Goal: Check status: Check status

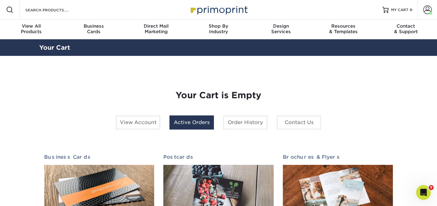
click at [193, 123] on link "Active Orders" at bounding box center [192, 122] width 44 height 14
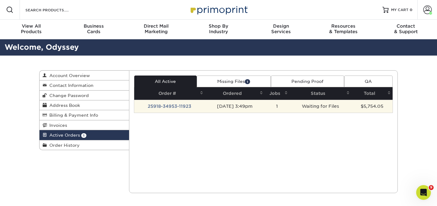
click at [248, 103] on td "09/18/2025 3:49pm" at bounding box center [234, 106] width 59 height 13
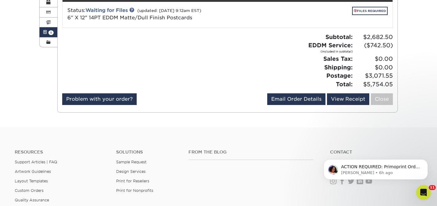
scroll to position [5, 0]
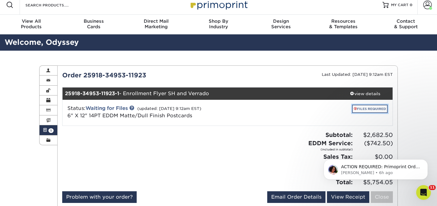
click at [376, 106] on link "FILES REQUIRED" at bounding box center [370, 109] width 36 height 8
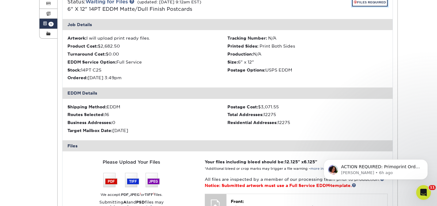
scroll to position [182, 0]
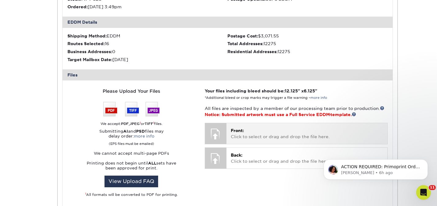
click at [236, 138] on p "Front: Click to select or drag and drop the file here." at bounding box center [307, 133] width 152 height 13
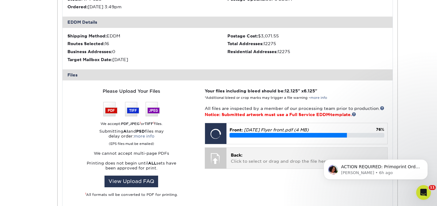
click at [248, 163] on p "Back: Click to select or drag and drop the file here." at bounding box center [307, 158] width 152 height 13
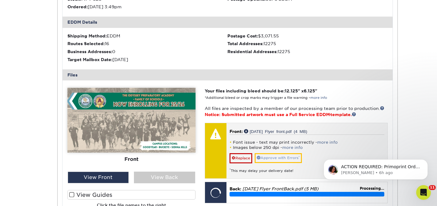
scroll to position [239, 0]
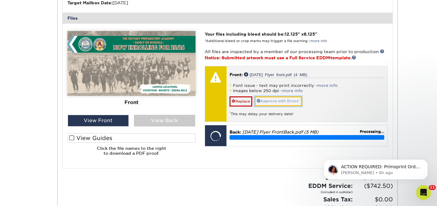
click at [280, 103] on link "Approve with Errors *" at bounding box center [278, 101] width 47 height 10
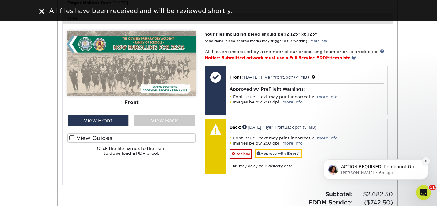
click at [429, 162] on button "Dismiss notification" at bounding box center [426, 161] width 8 height 8
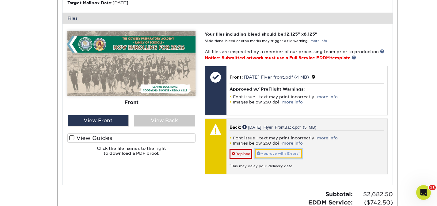
click at [299, 155] on link "Approve with Errors *" at bounding box center [278, 154] width 47 height 10
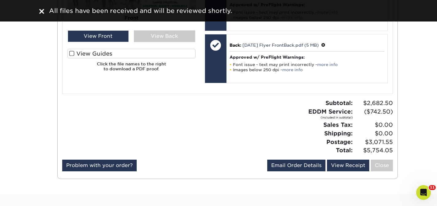
scroll to position [221, 0]
